Goal: Task Accomplishment & Management: Complete application form

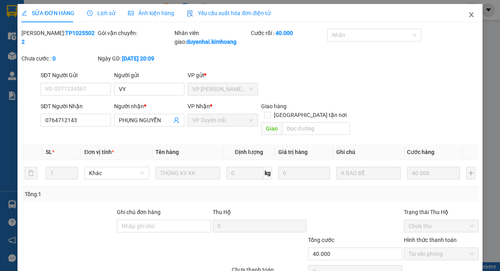
click at [469, 17] on icon "close" at bounding box center [472, 15] width 6 height 6
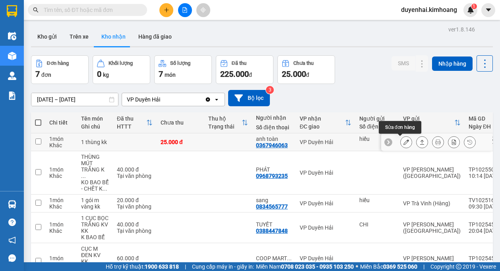
click at [404, 143] on icon at bounding box center [407, 142] width 6 height 6
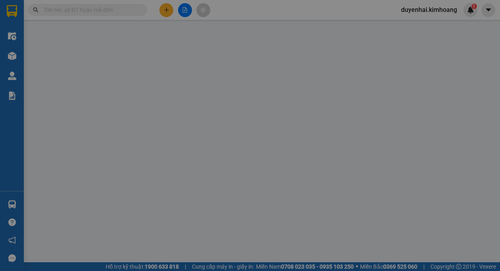
type input "hiếu"
type input "0367946063"
type input "anh toàn"
type input "25.000"
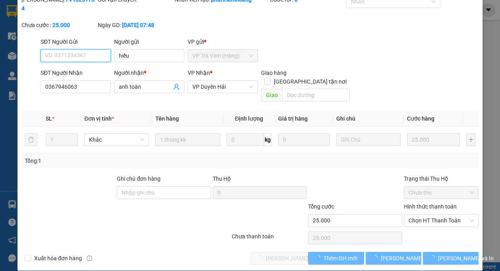
scroll to position [34, 0]
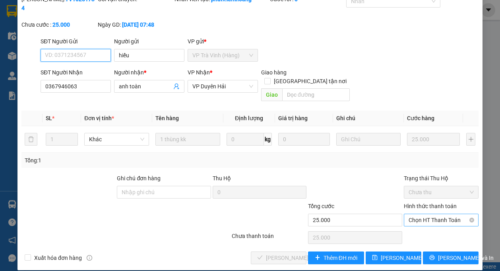
click at [431, 214] on span "Chọn HT Thanh Toán" at bounding box center [441, 220] width 65 height 12
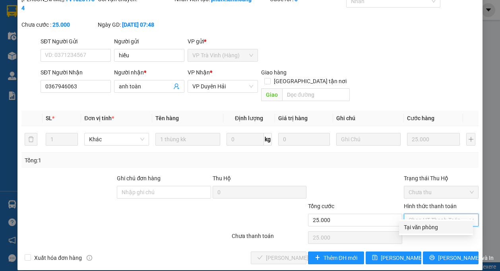
click at [425, 230] on div "Tại văn phòng" at bounding box center [436, 227] width 64 height 9
type input "0"
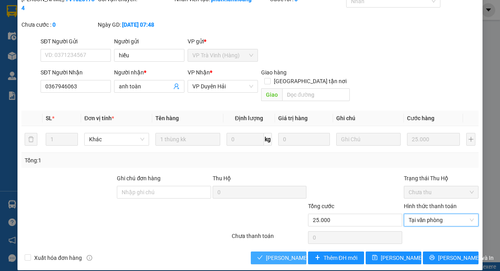
click at [293, 253] on span "[PERSON_NAME] và Giao hàng" at bounding box center [304, 257] width 76 height 9
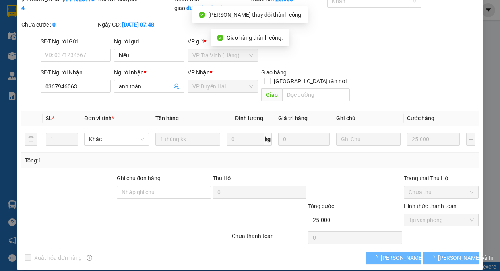
scroll to position [0, 0]
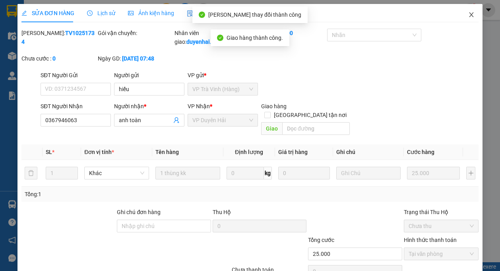
click at [462, 12] on span "Close" at bounding box center [472, 15] width 22 height 22
